Goal: Task Accomplishment & Management: Manage account settings

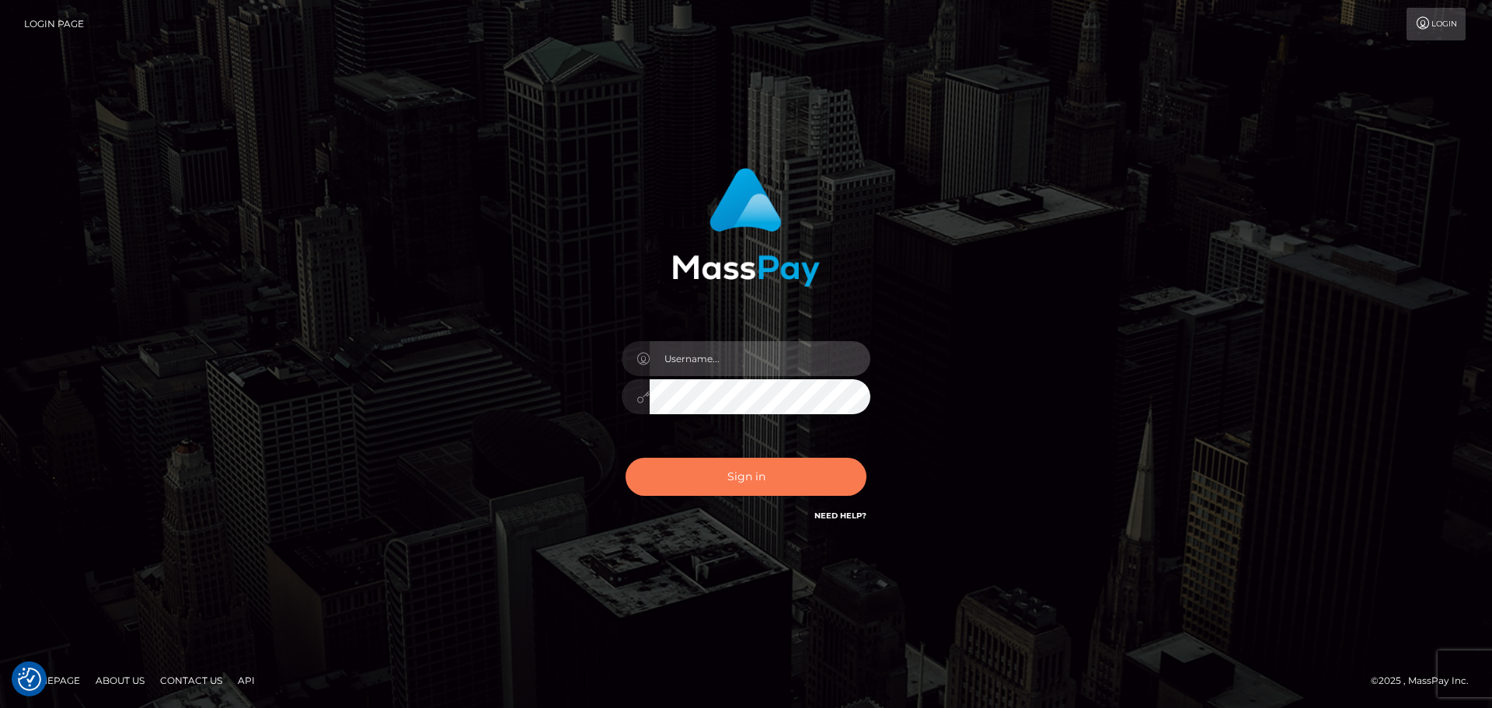
type input "Victor.rollacan"
click at [842, 472] on button "Sign in" at bounding box center [746, 477] width 241 height 38
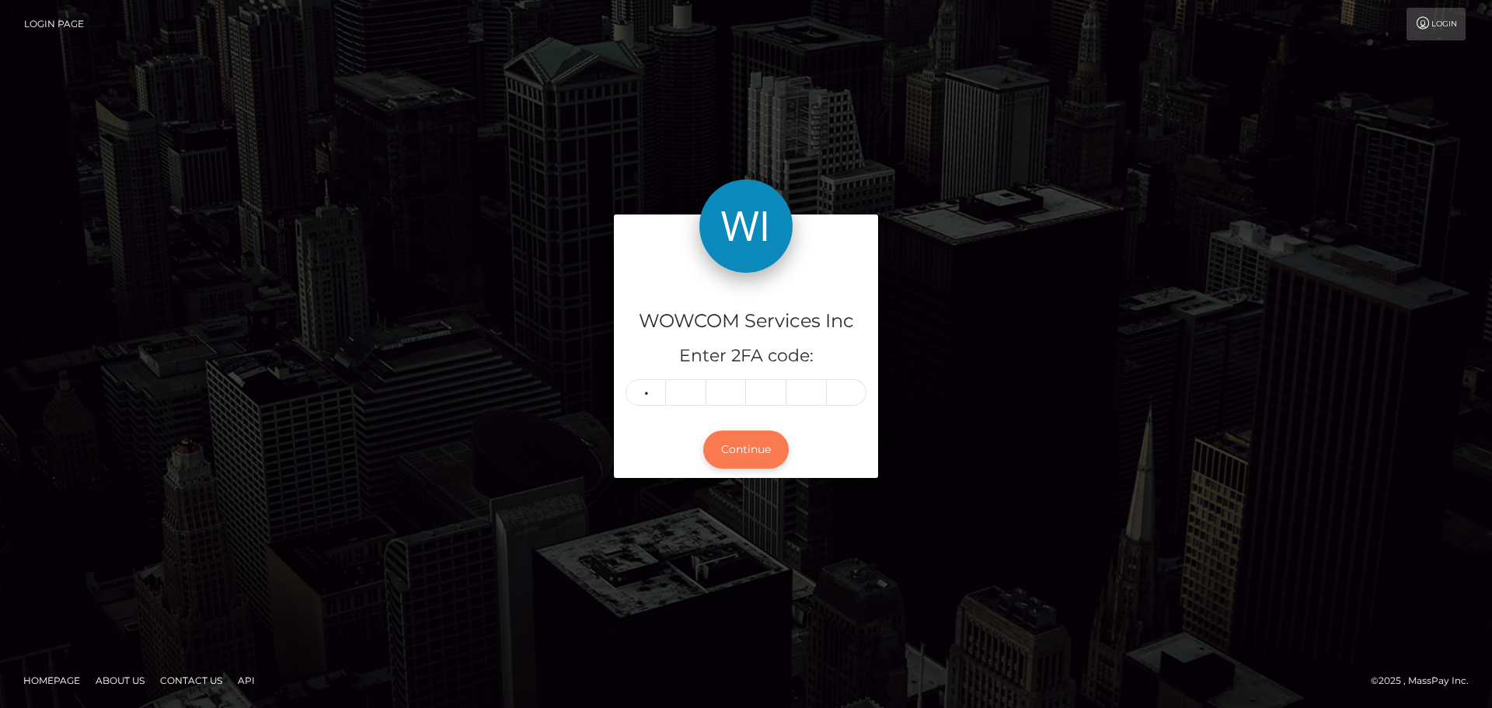
type input "4"
type input "7"
type input "4"
type input "3"
type input "0"
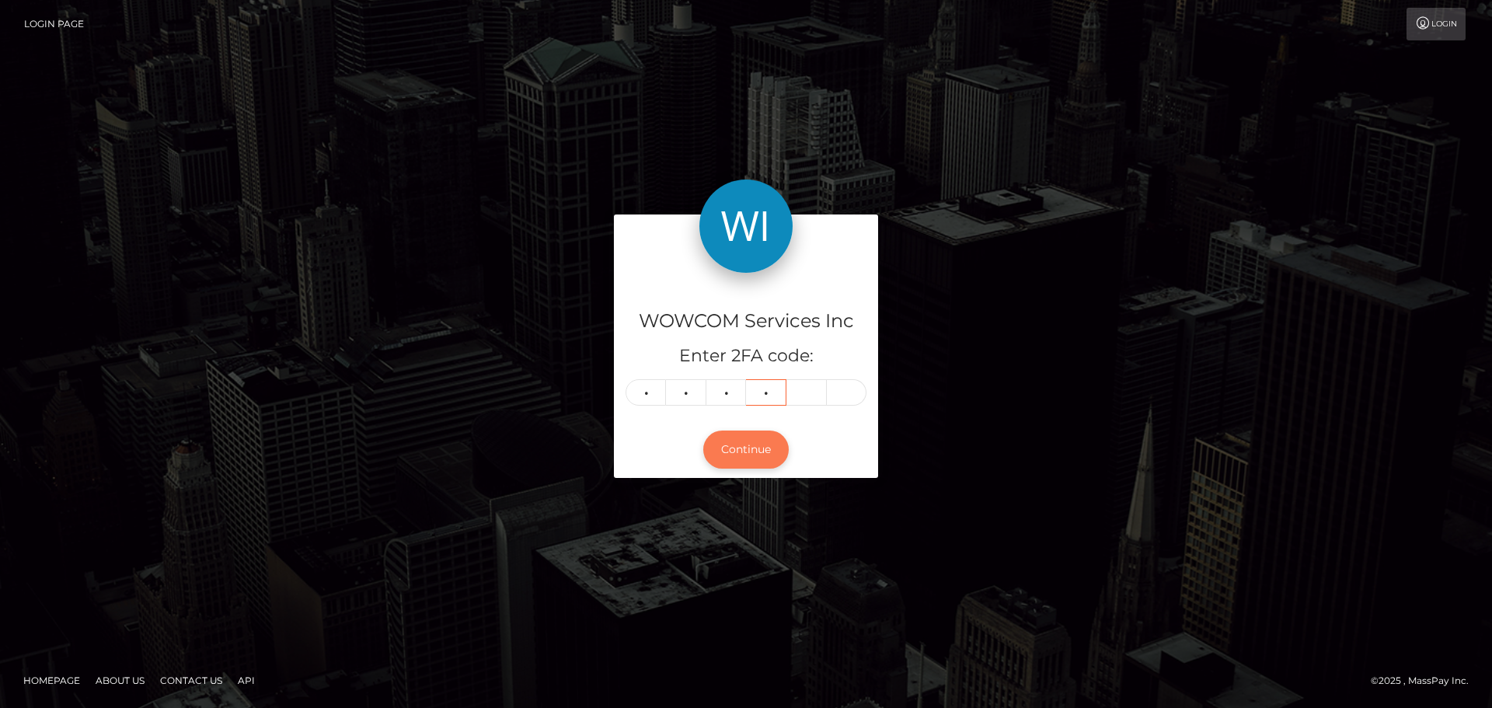
type input "3"
type input "2"
type input "9"
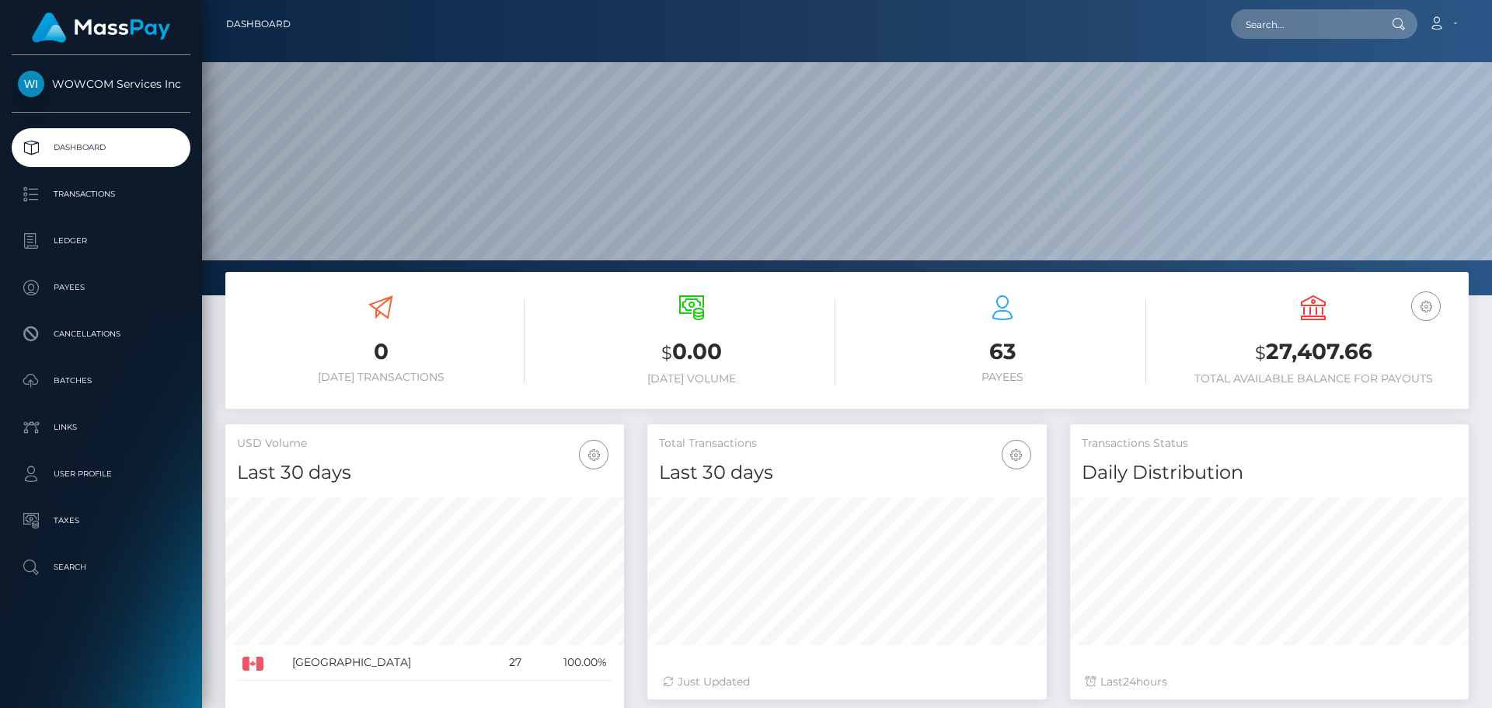
scroll to position [276, 399]
click at [1344, 349] on h3 "$ 27,407.66" at bounding box center [1312, 352] width 287 height 32
click at [1344, 348] on h3 "$ 27,407.66" at bounding box center [1312, 352] width 287 height 32
copy h3 "27,407.66"
click at [1453, 19] on link "Account" at bounding box center [1443, 24] width 46 height 33
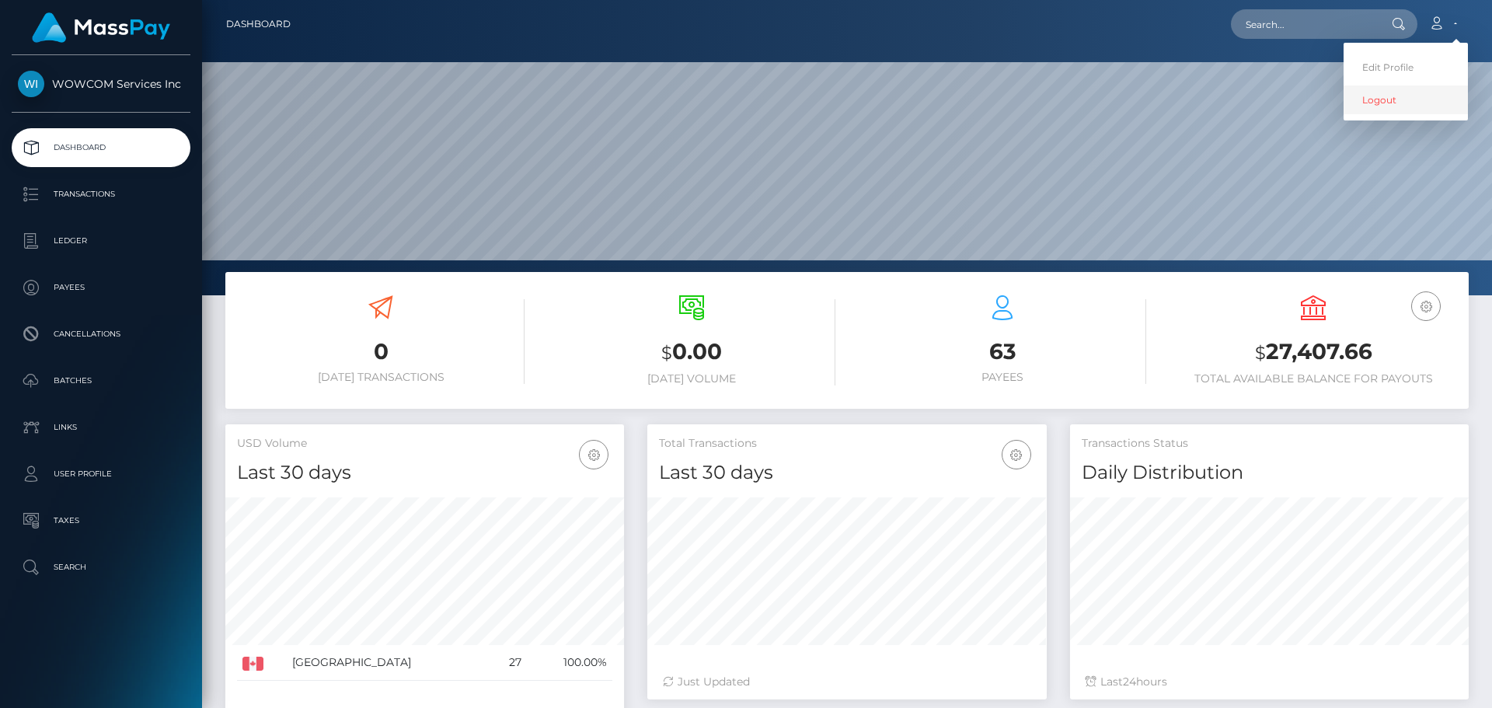
click at [1422, 104] on link "Logout" at bounding box center [1405, 99] width 124 height 29
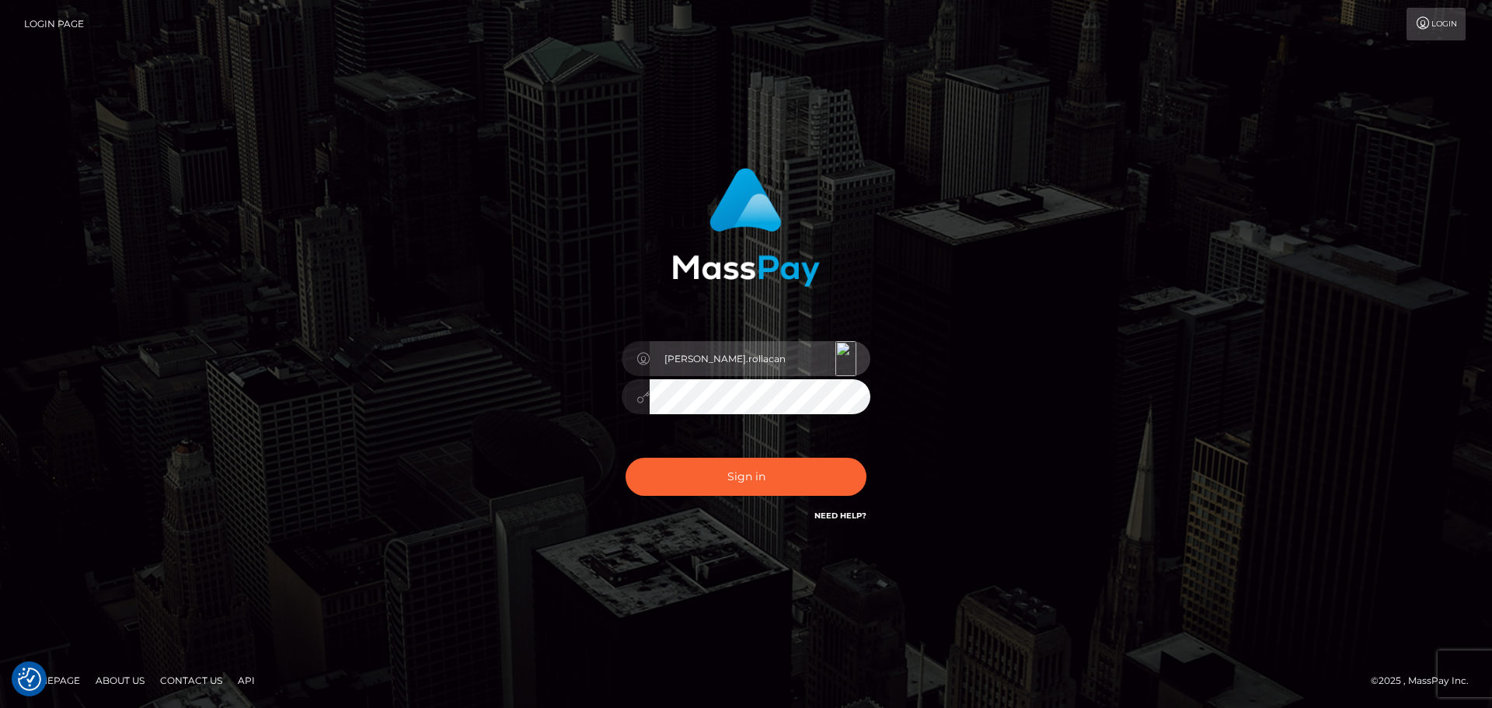
click at [772, 365] on input "Victor.rollacan" at bounding box center [760, 358] width 221 height 35
type input "Victor.wowcan2"
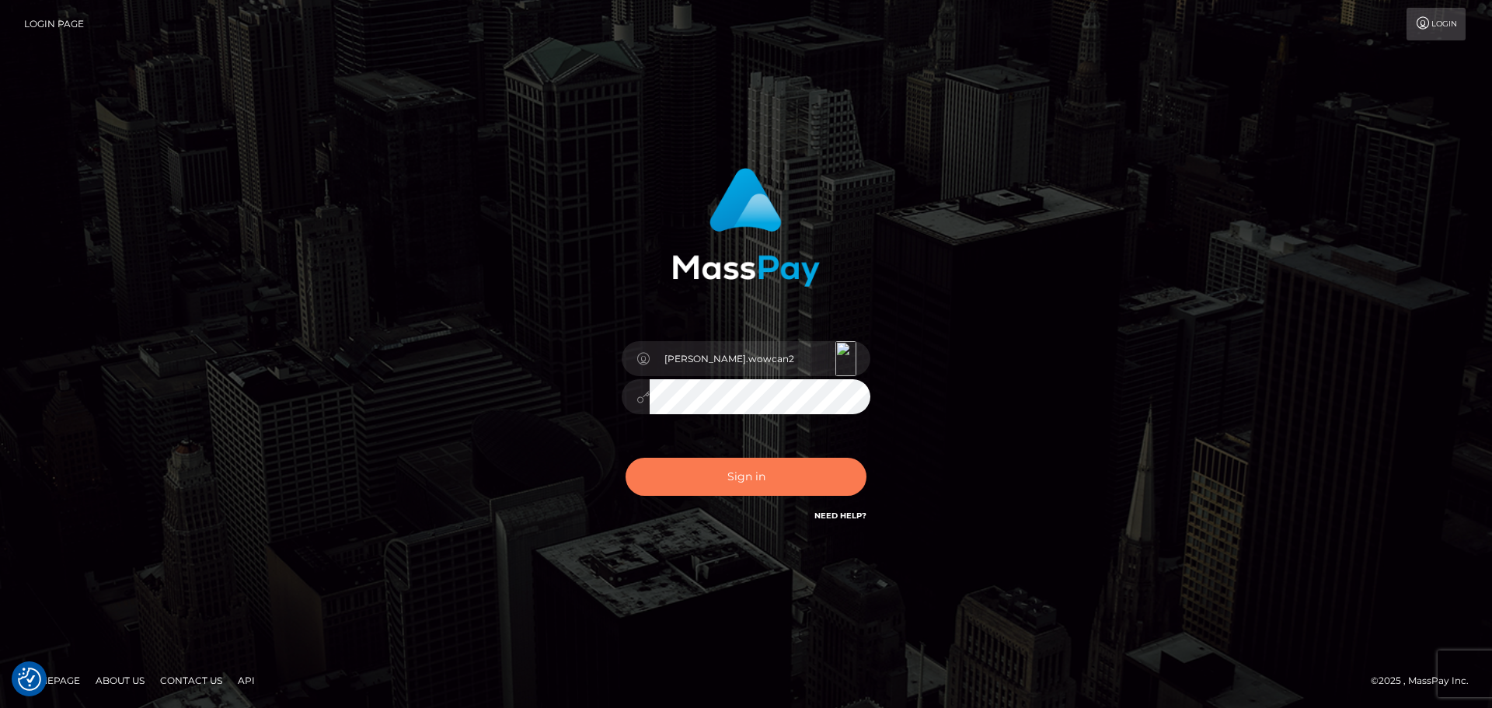
click at [768, 482] on button "Sign in" at bounding box center [746, 477] width 241 height 38
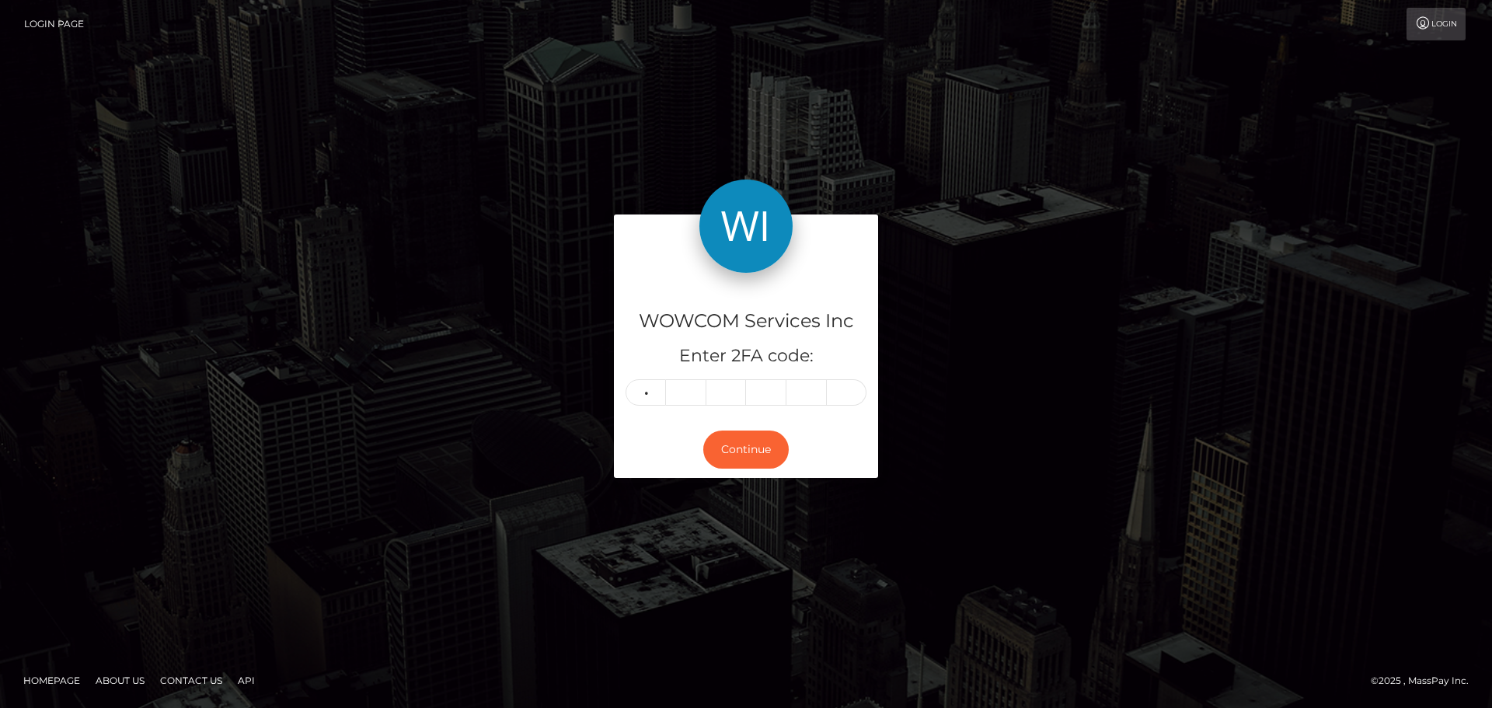
type input "5"
type input "8"
type input "9"
type input "0"
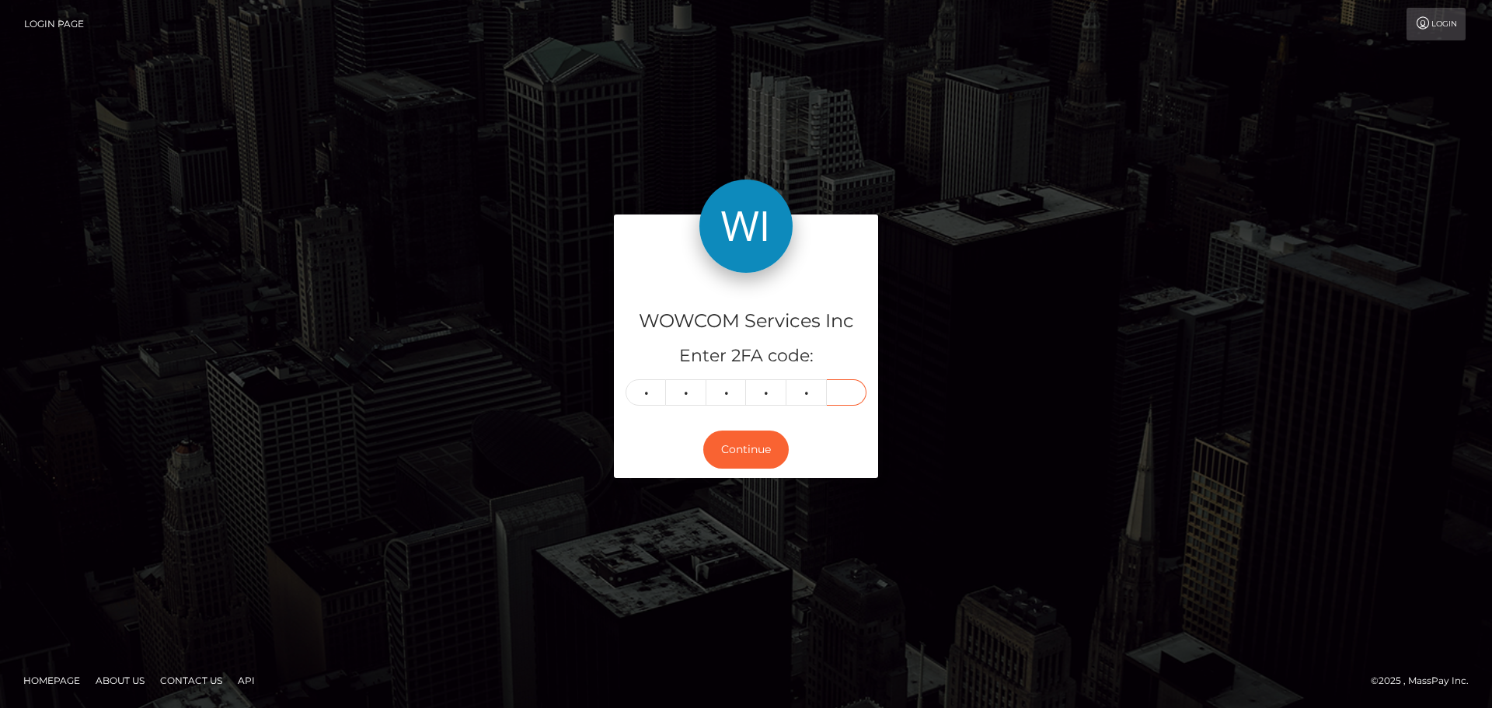
type input "5"
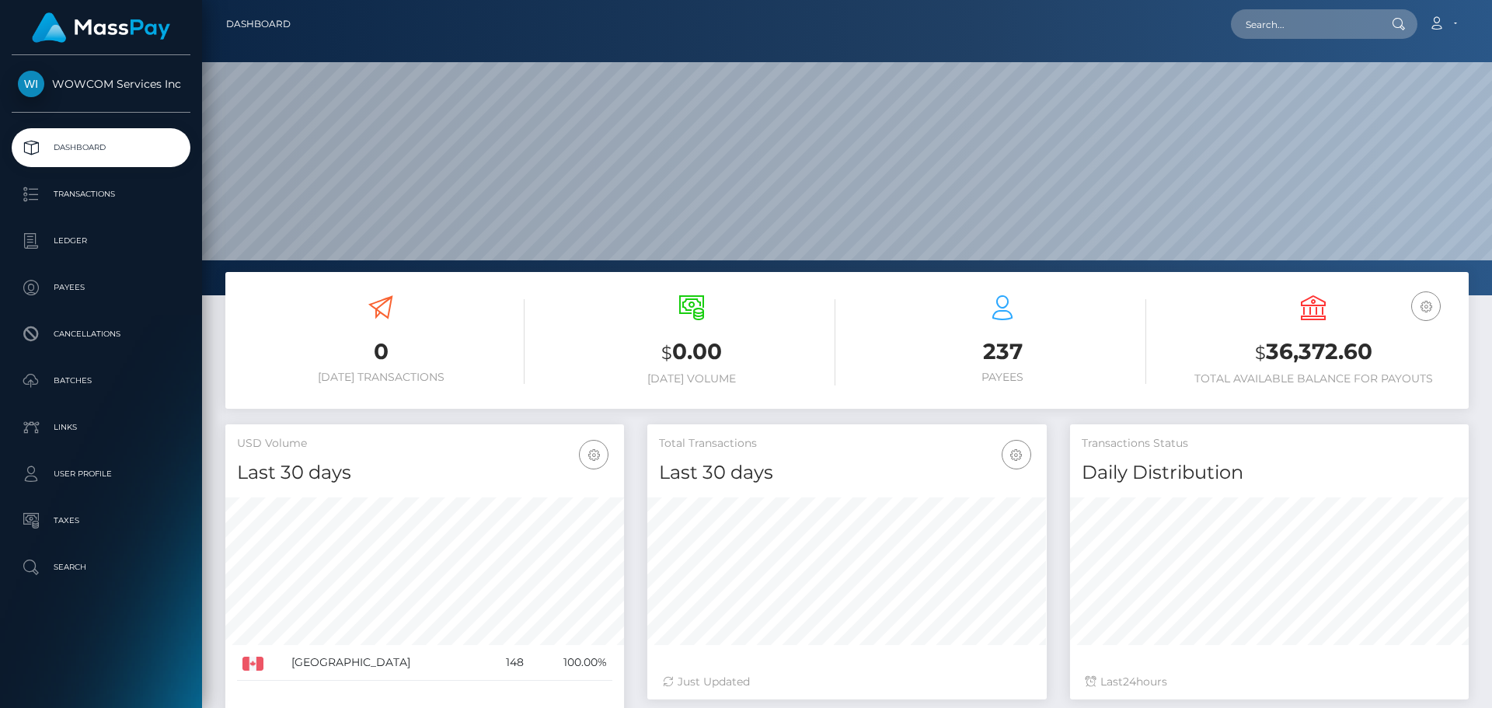
scroll to position [276, 399]
click at [1305, 355] on h3 "$ 36,372.60" at bounding box center [1312, 352] width 287 height 32
copy h3 "36,372.60"
